Goal: Task Accomplishment & Management: Complete application form

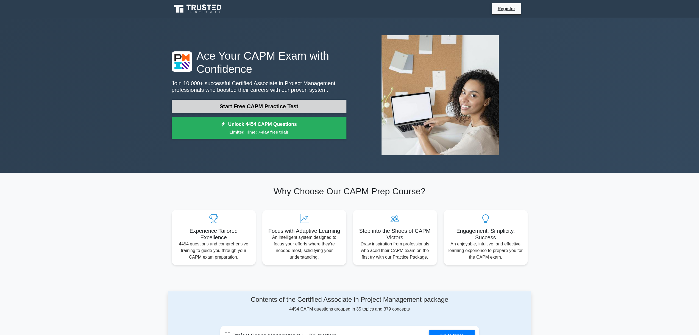
click at [248, 105] on link "Start Free CAPM Practice Test" at bounding box center [259, 106] width 175 height 13
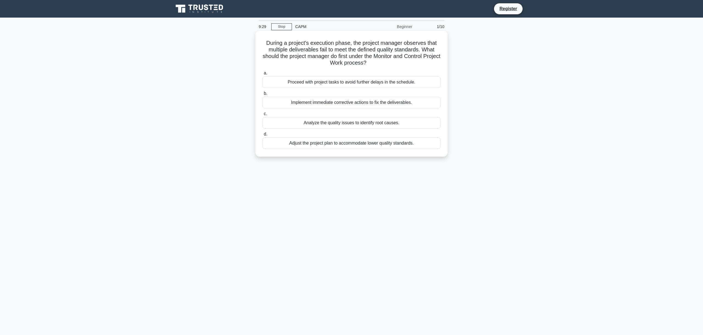
click at [317, 103] on div "Implement immediate corrective actions to fix the deliverables." at bounding box center [352, 103] width 178 height 12
click at [263, 95] on input "b. Implement immediate corrective actions to fix the deliverables." at bounding box center [263, 94] width 0 height 4
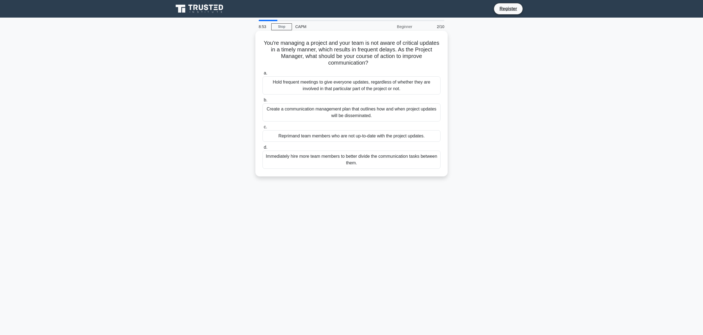
click at [325, 85] on div "Hold frequent meetings to give everyone updates, regardless of whether they are…" at bounding box center [352, 85] width 178 height 18
click at [263, 75] on input "a. Hold frequent meetings to give everyone updates, regardless of whether they …" at bounding box center [263, 73] width 0 height 4
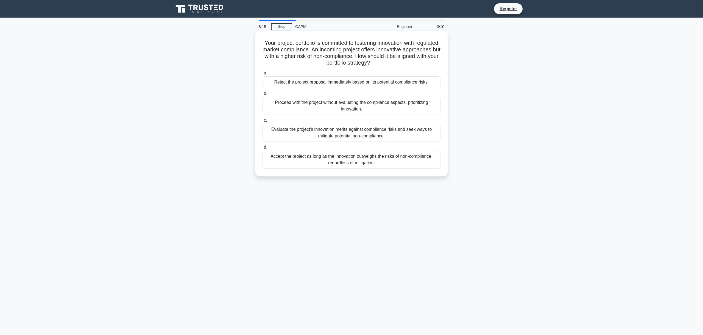
click at [328, 102] on div "Proceed with the project without evaluating the compliance aspects, prioritizin…" at bounding box center [352, 106] width 178 height 18
click at [263, 95] on input "b. Proceed with the project without evaluating the compliance aspects, prioriti…" at bounding box center [263, 94] width 0 height 4
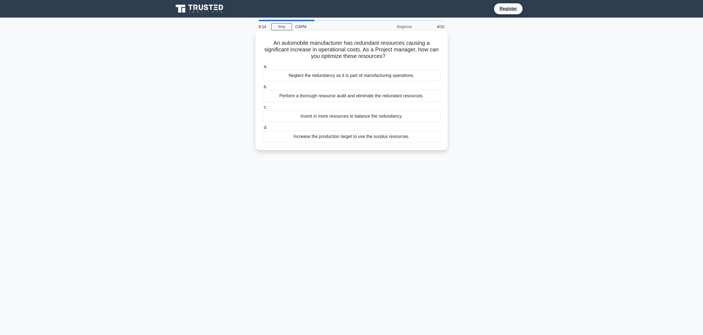
click at [332, 96] on div "Perform a thorough resource audit and eliminate the redundant resources." at bounding box center [352, 96] width 178 height 12
click at [263, 89] on input "b. Perform a thorough resource audit and eliminate the redundant resources." at bounding box center [263, 87] width 0 height 4
click at [332, 96] on div "Send detailed technical documents via email for them to review." at bounding box center [352, 97] width 178 height 12
click at [263, 90] on input "b. Send detailed technical documents via email for them to review." at bounding box center [263, 89] width 0 height 4
click at [332, 96] on div "Immediately inform stakeholders about the issue without trying to solve it first" at bounding box center [352, 97] width 178 height 12
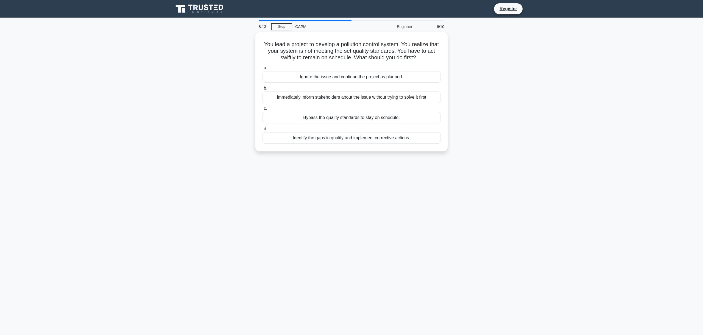
click at [263, 90] on input "b. Immediately inform stakeholders about the issue without trying to solve it f…" at bounding box center [263, 89] width 0 height 4
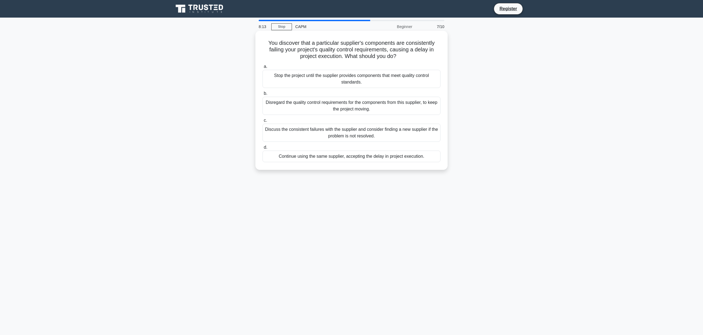
click at [328, 110] on div "Disregard the quality control requirements for the components from this supplie…" at bounding box center [352, 106] width 178 height 18
click at [263, 95] on input "b. Disregard the quality control requirements for the components from this supp…" at bounding box center [263, 94] width 0 height 4
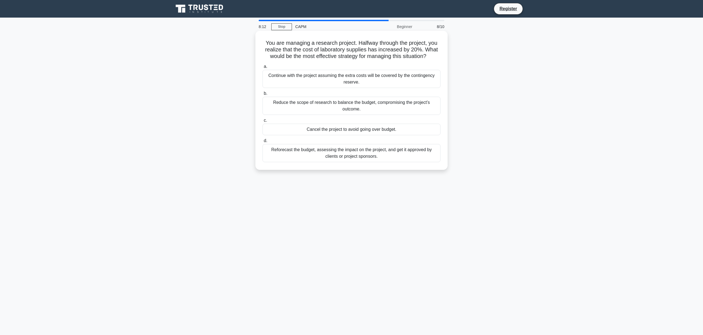
click at [331, 108] on div "Reduce the scope of research to balance the budget, compromising the project’s …" at bounding box center [352, 106] width 178 height 18
click at [263, 95] on input "b. Reduce the scope of research to balance the budget, compromising the project…" at bounding box center [263, 94] width 0 height 4
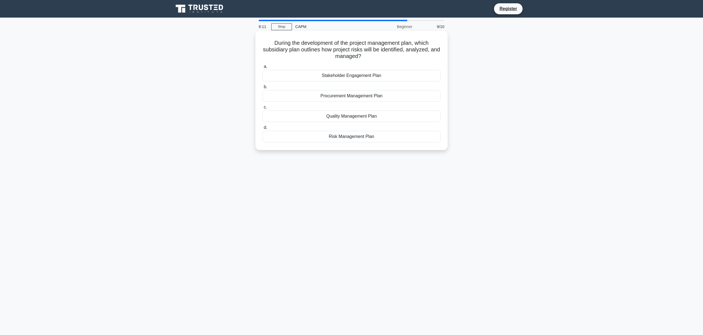
click at [338, 99] on div "Procurement Management Plan" at bounding box center [352, 96] width 178 height 12
click at [263, 89] on input "b. Procurement Management Plan" at bounding box center [263, 87] width 0 height 4
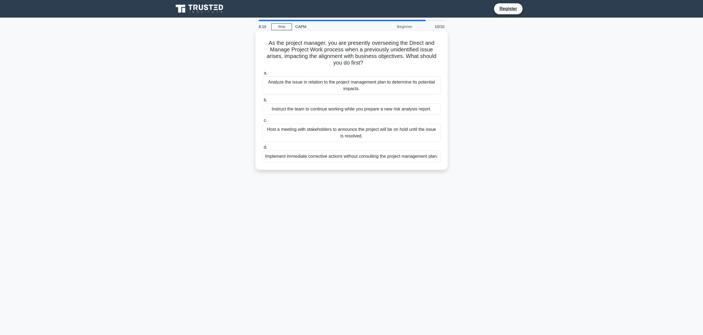
click at [339, 106] on div "Instruct the team to continue working while you prepare a new risk analysis rep…" at bounding box center [352, 109] width 178 height 12
click at [263, 102] on input "b. Instruct the team to continue working while you prepare a new risk analysis …" at bounding box center [263, 100] width 0 height 4
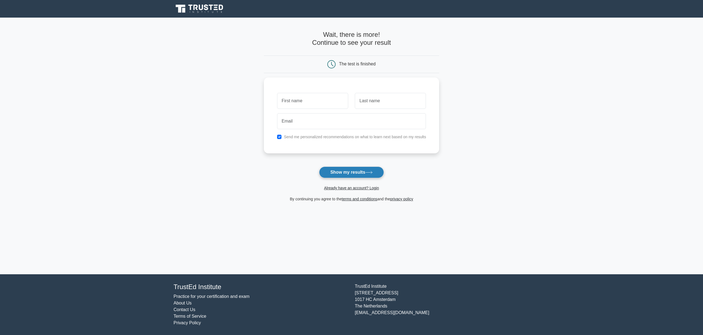
click at [368, 171] on icon at bounding box center [368, 172] width 7 height 3
